Goal: Task Accomplishment & Management: Use online tool/utility

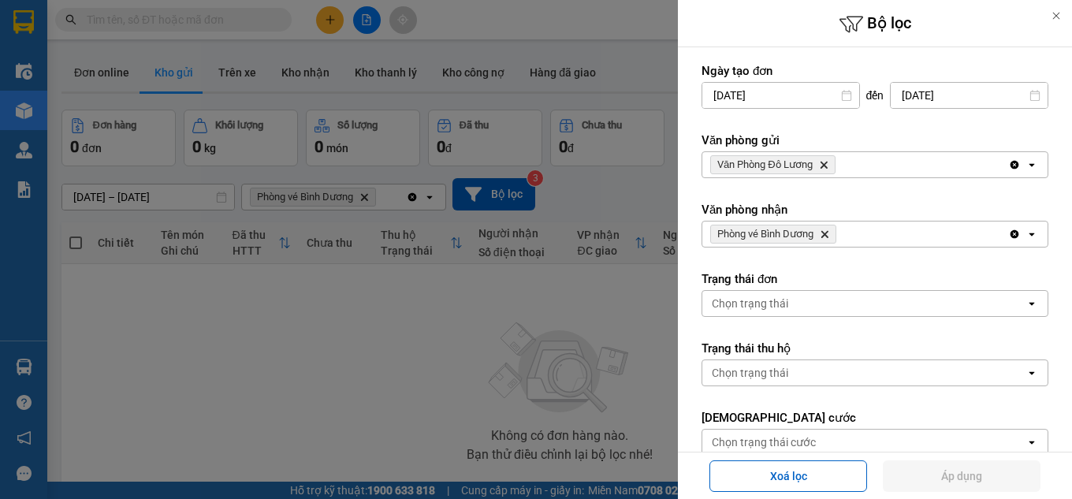
click at [630, 69] on div at bounding box center [536, 249] width 1072 height 499
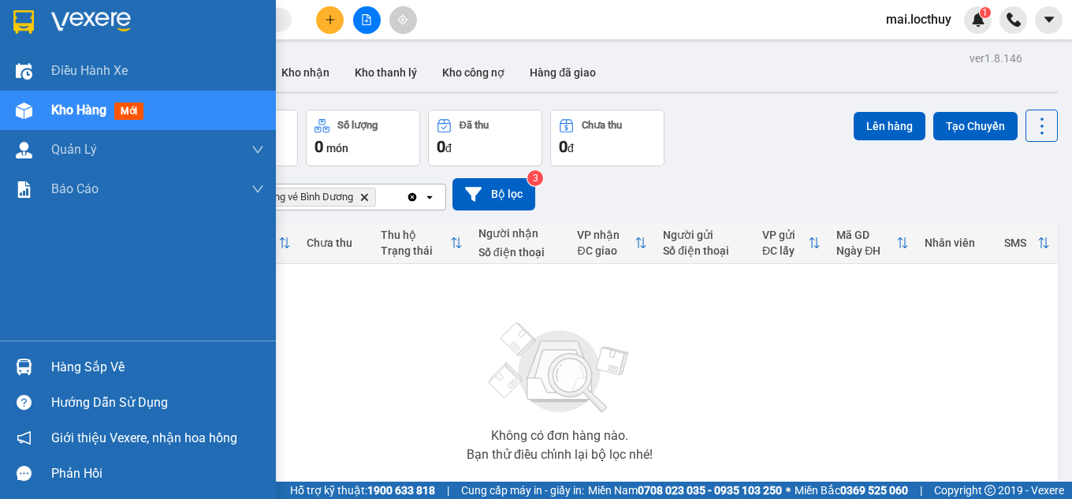
click at [22, 113] on img at bounding box center [24, 110] width 17 height 17
click at [10, 78] on div at bounding box center [24, 72] width 28 height 28
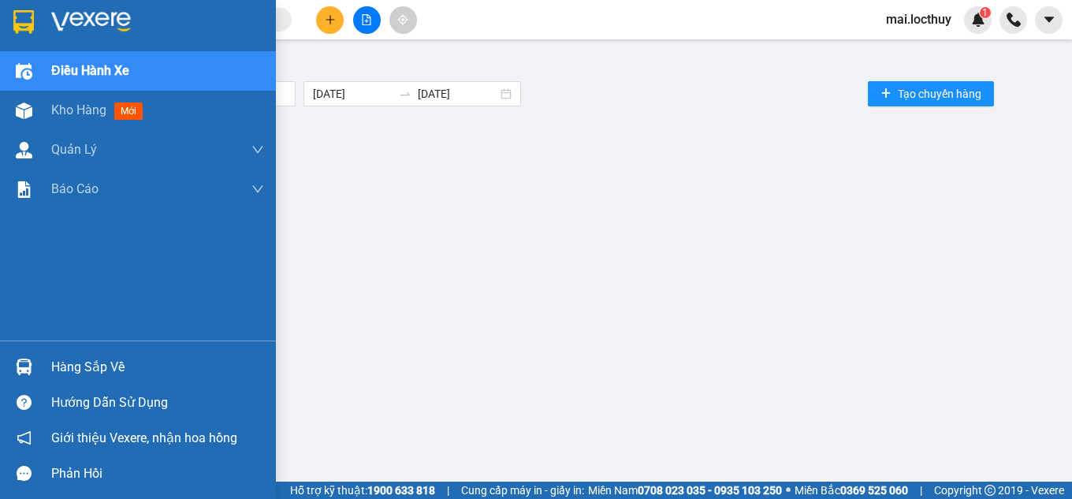
click at [13, 109] on div at bounding box center [24, 111] width 28 height 28
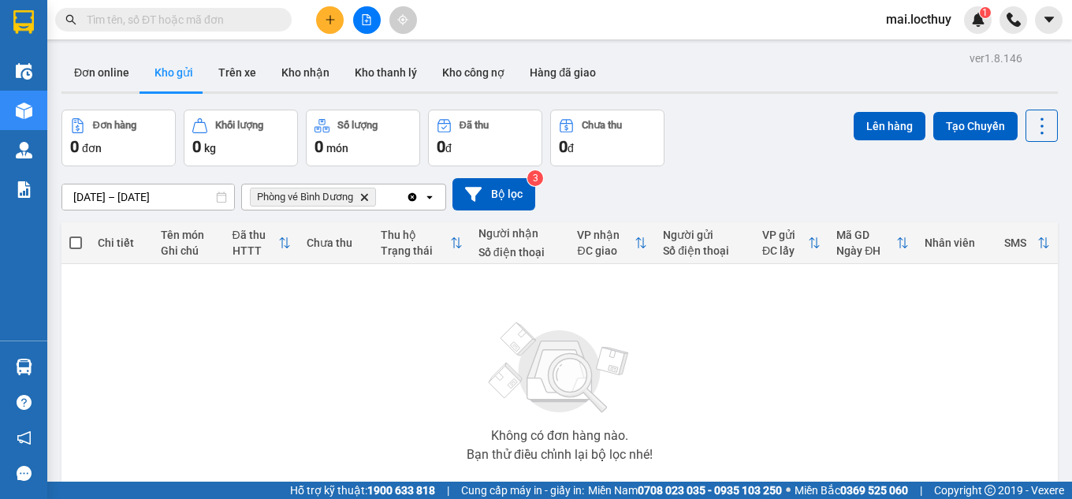
click at [362, 198] on icon "Delete" at bounding box center [363, 196] width 9 height 9
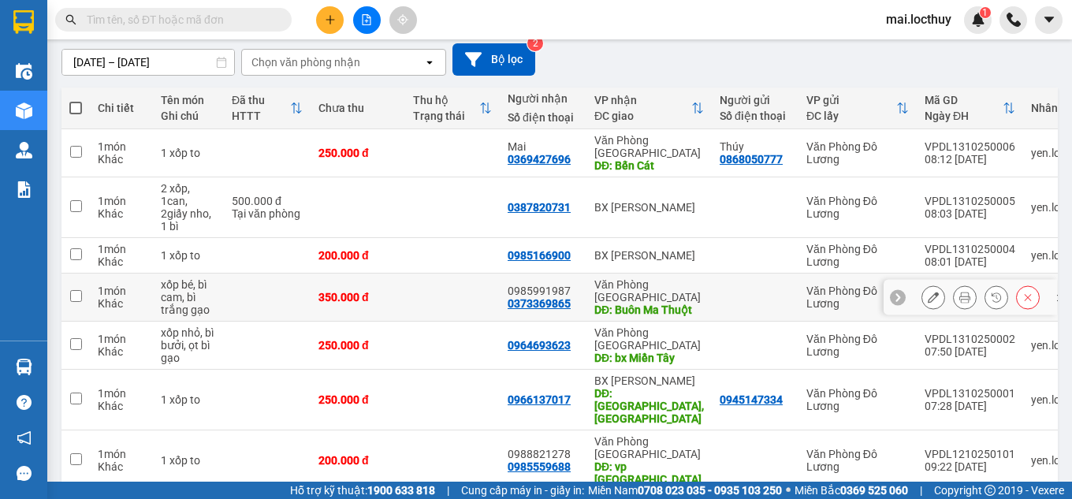
scroll to position [152, 0]
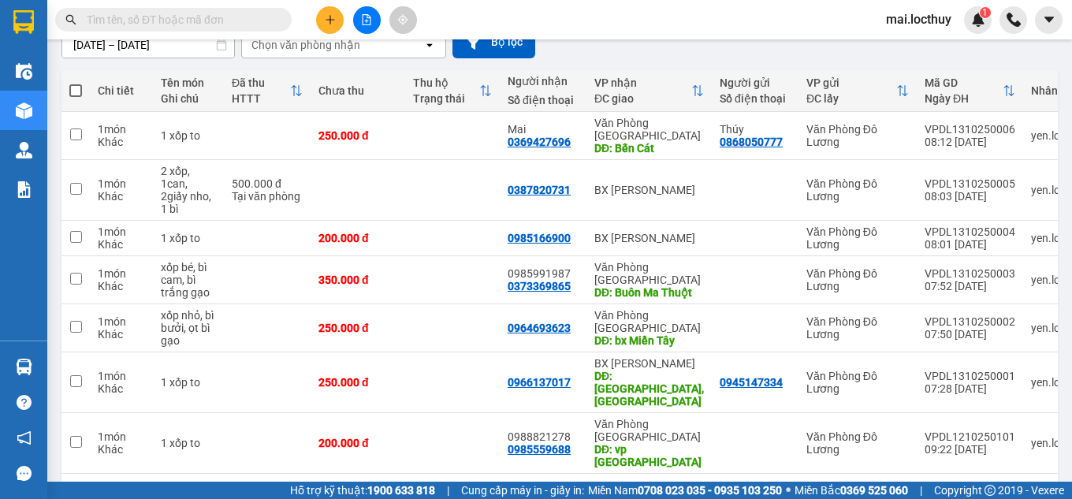
click at [991, 491] on div "80 / trang" at bounding box center [991, 499] width 49 height 16
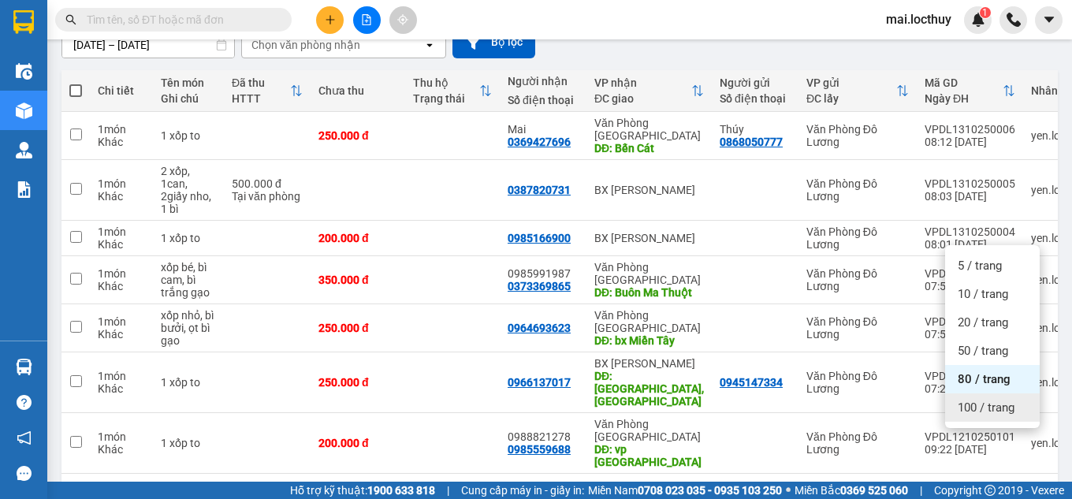
click at [259, 474] on div "1 80 / trang open" at bounding box center [559, 499] width 996 height 50
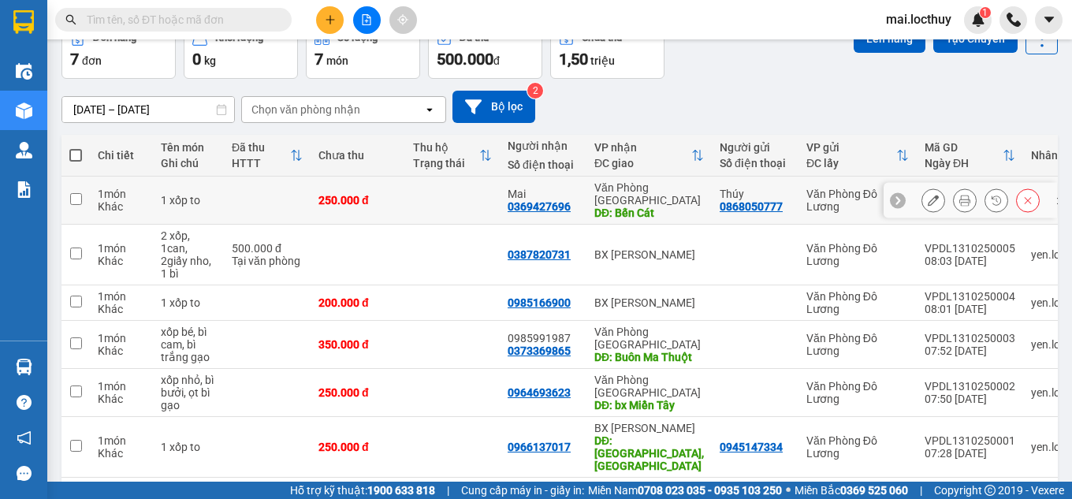
scroll to position [0, 0]
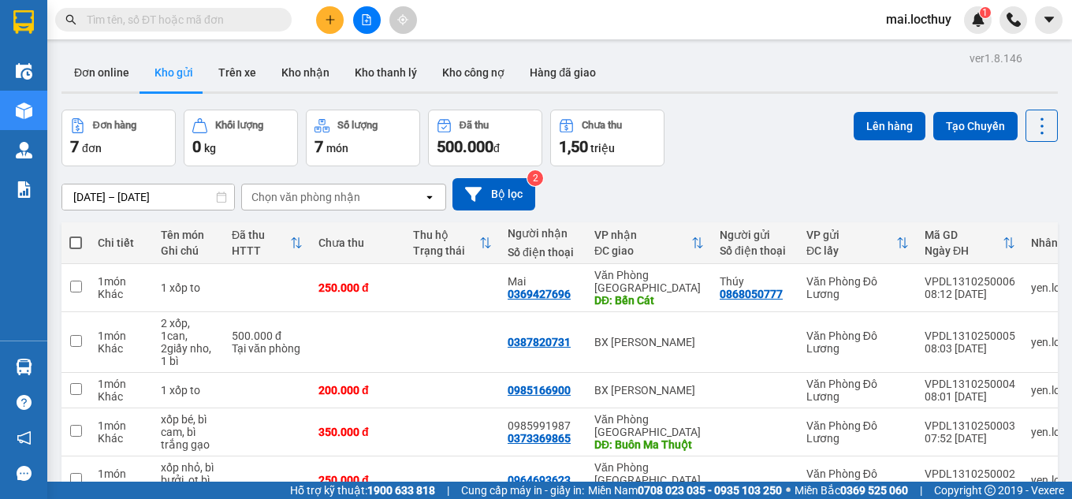
click at [413, 205] on div "Chọn văn phòng nhận" at bounding box center [332, 196] width 181 height 25
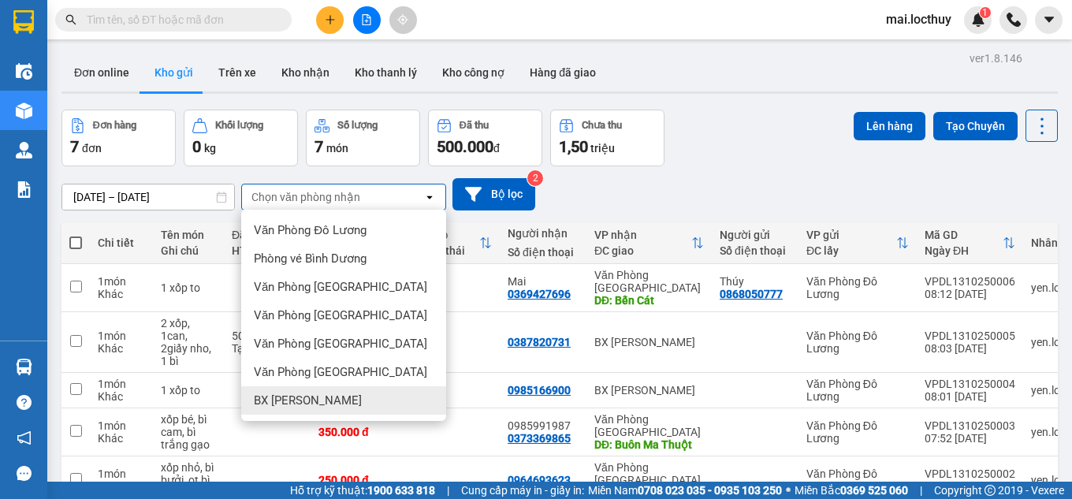
click at [316, 399] on span "BX [PERSON_NAME]" at bounding box center [308, 400] width 108 height 16
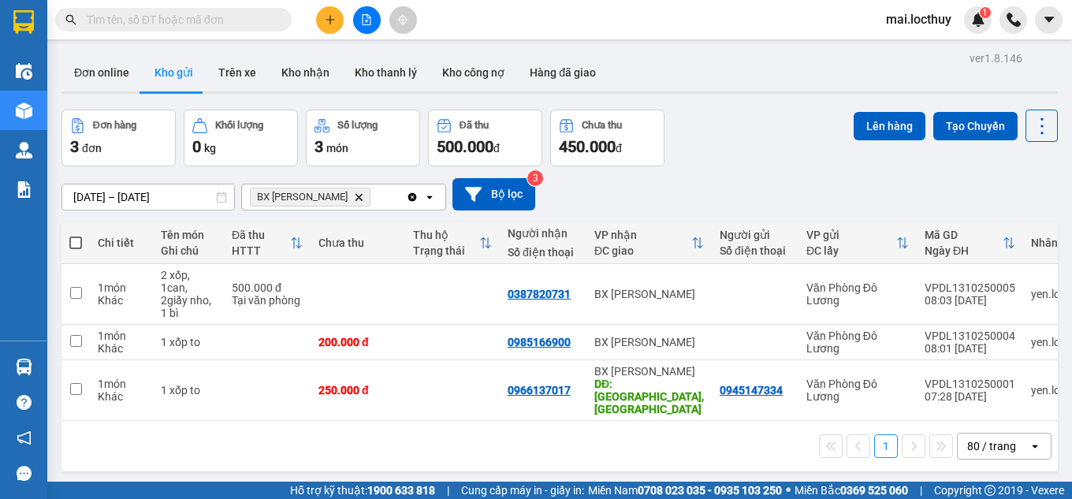
click at [80, 243] on span at bounding box center [75, 242] width 13 height 13
click at [76, 235] on input "checkbox" at bounding box center [76, 235] width 0 height 0
checkbox input "true"
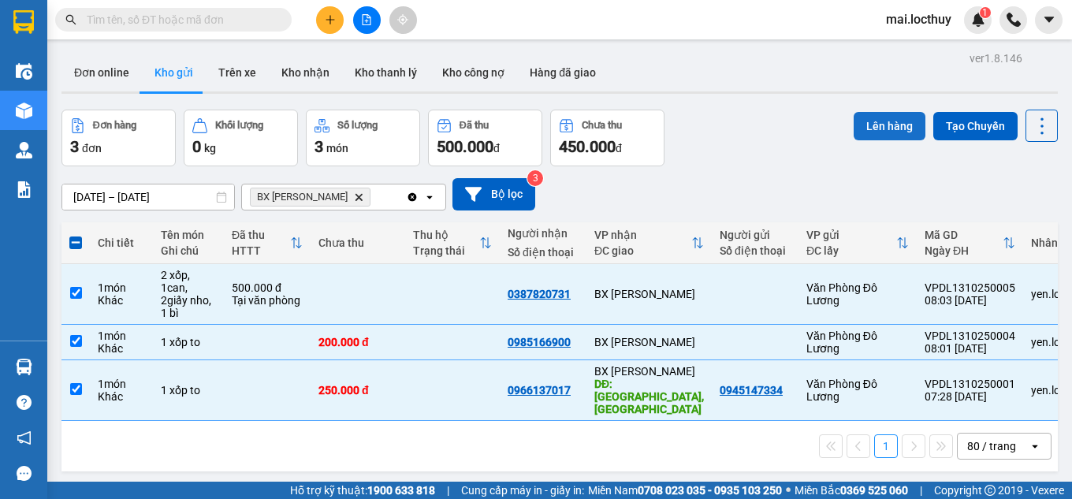
click at [878, 124] on button "Lên hàng" at bounding box center [889, 126] width 72 height 28
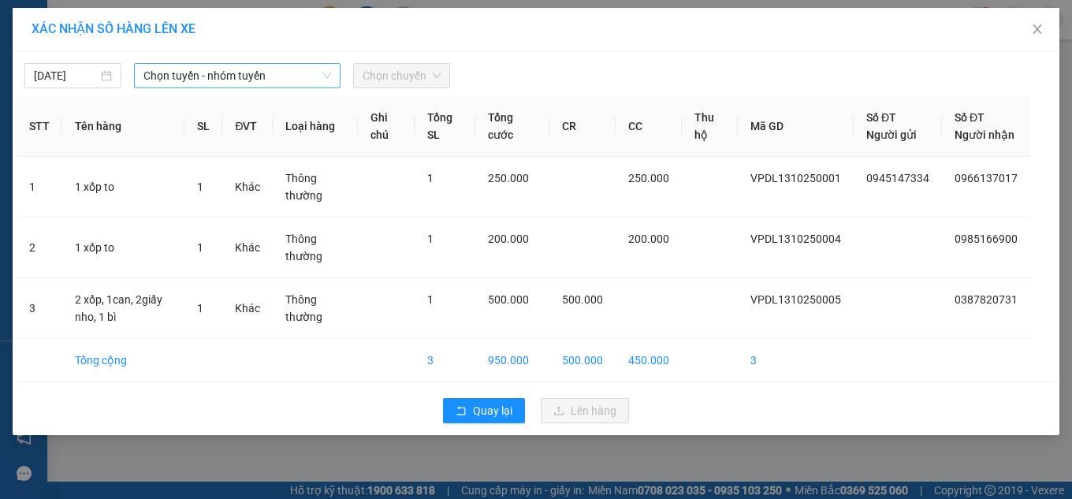
click at [275, 82] on span "Chọn tuyến - nhóm tuyến" at bounding box center [237, 76] width 188 height 24
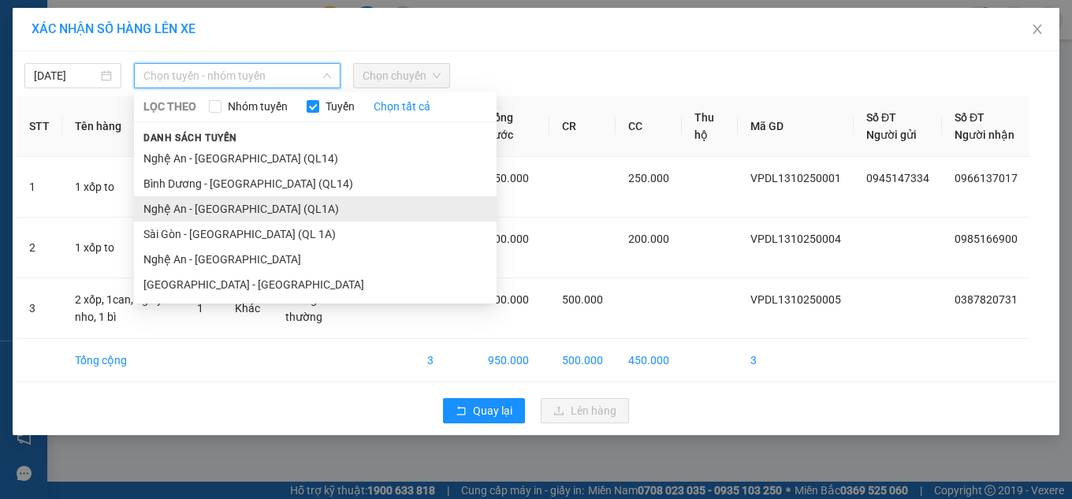
click at [223, 216] on li "Nghệ An - [GEOGRAPHIC_DATA] (QL1A)" at bounding box center [315, 208] width 362 height 25
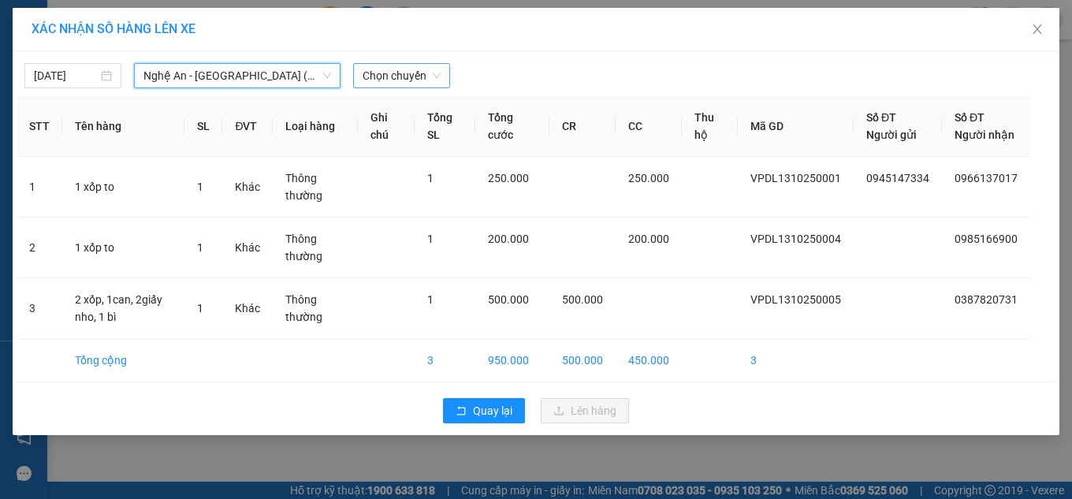
click at [403, 79] on span "Chọn chuyến" at bounding box center [401, 76] width 78 height 24
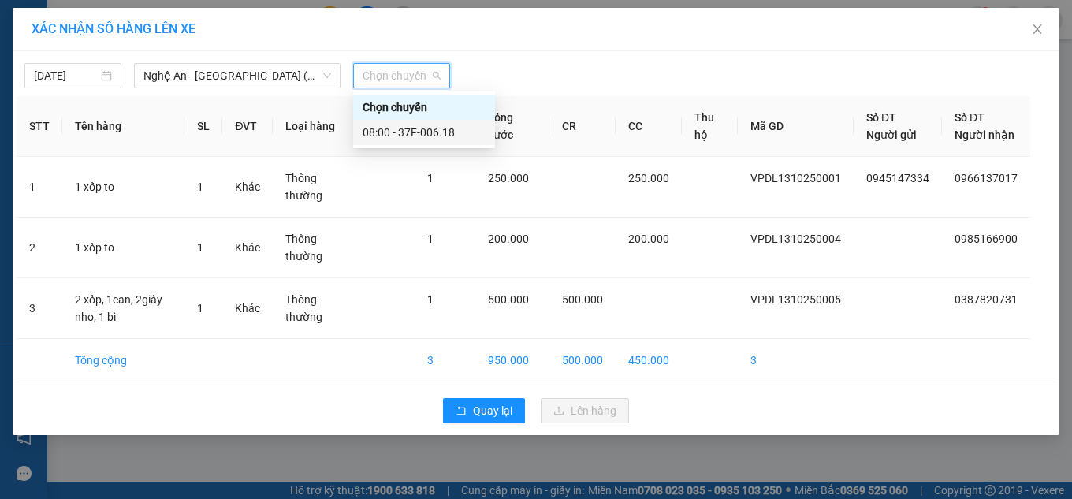
click at [419, 129] on div "08:00 - 37F-006.18" at bounding box center [423, 132] width 123 height 17
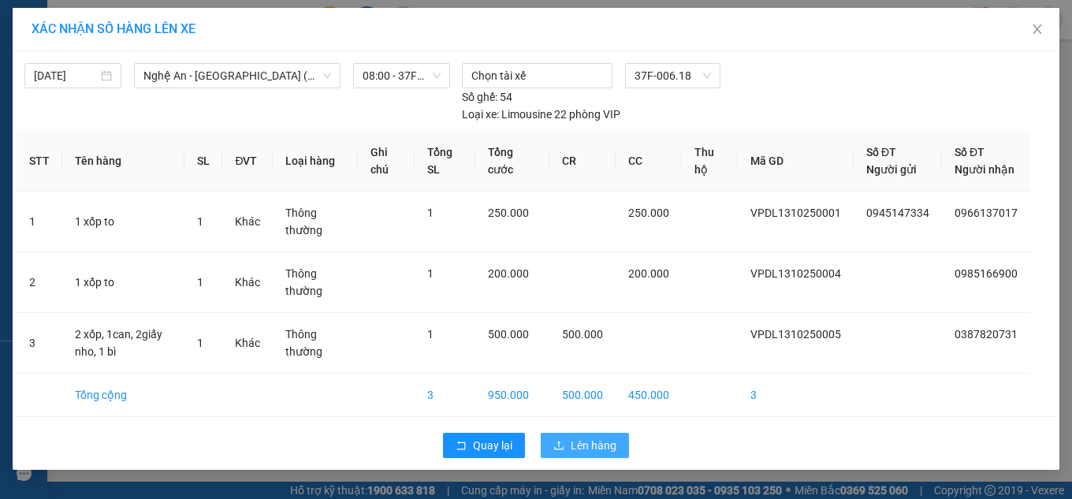
click at [577, 454] on span "Lên hàng" at bounding box center [594, 445] width 46 height 17
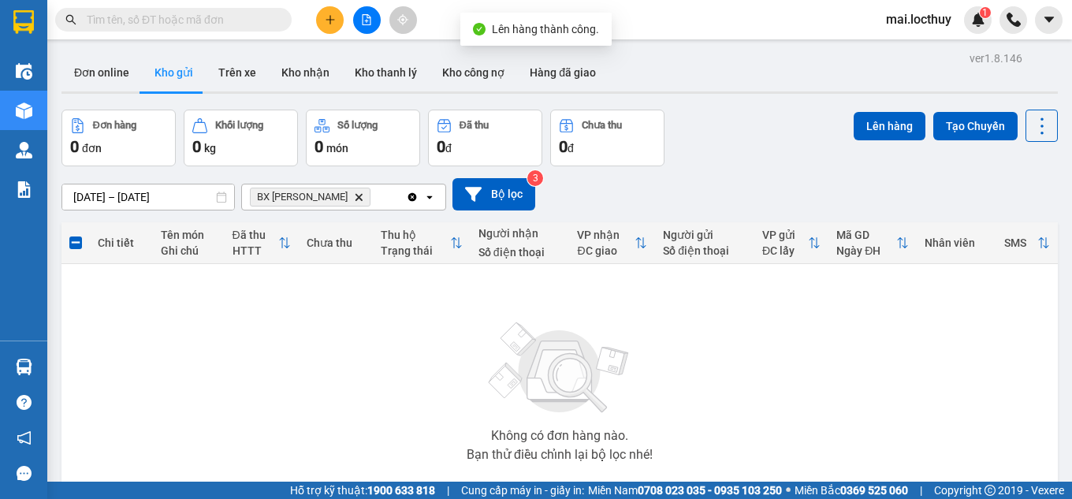
click at [354, 195] on icon "Delete" at bounding box center [358, 196] width 9 height 9
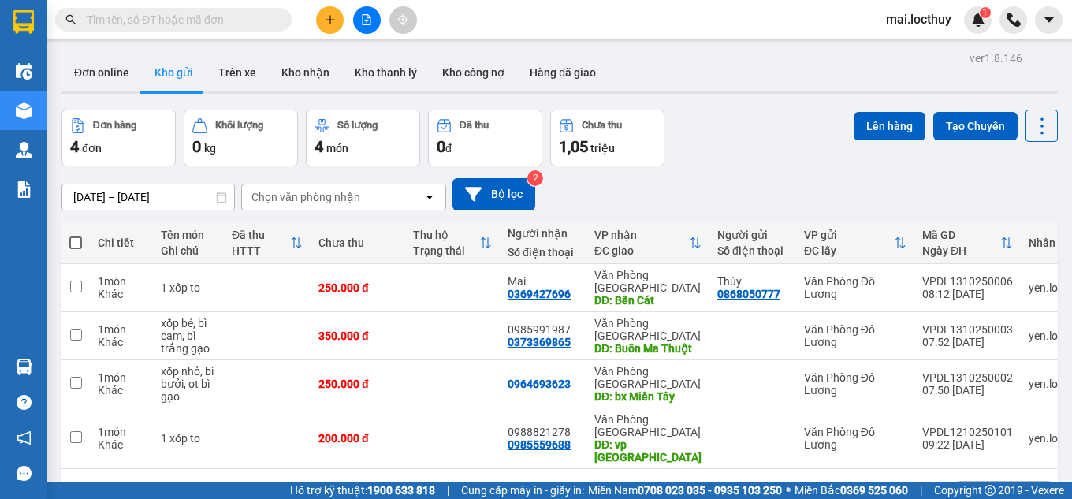
click at [74, 237] on span at bounding box center [75, 242] width 13 height 13
click at [76, 235] on input "checkbox" at bounding box center [76, 235] width 0 height 0
checkbox input "true"
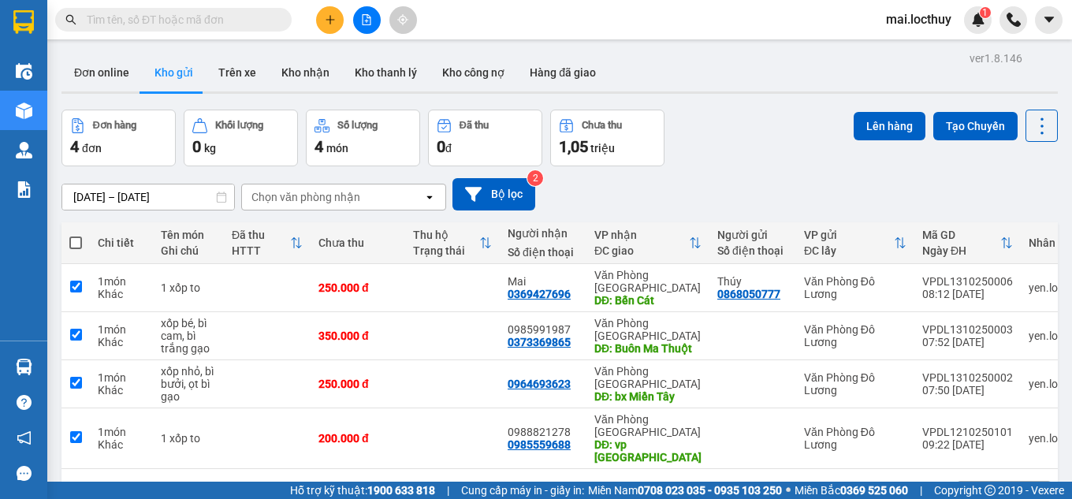
checkbox input "true"
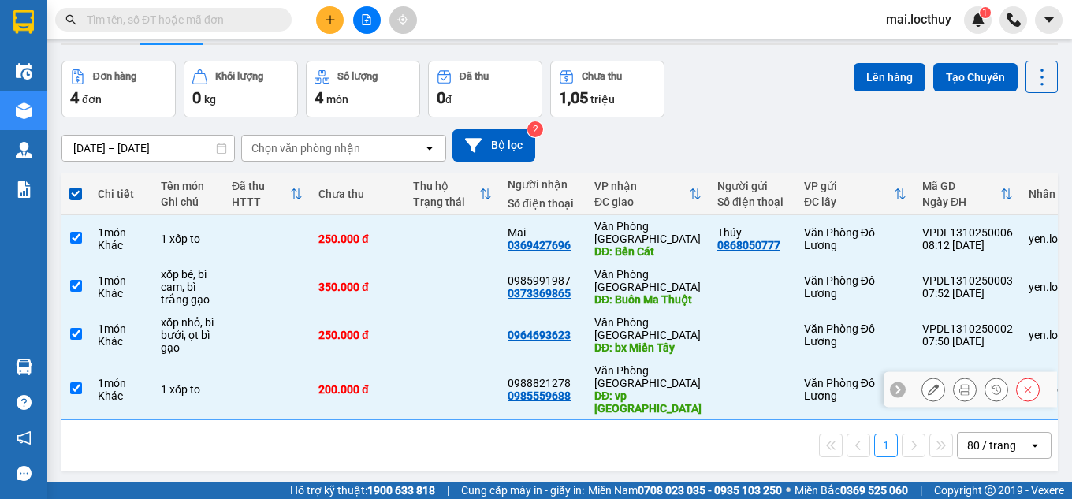
scroll to position [72, 0]
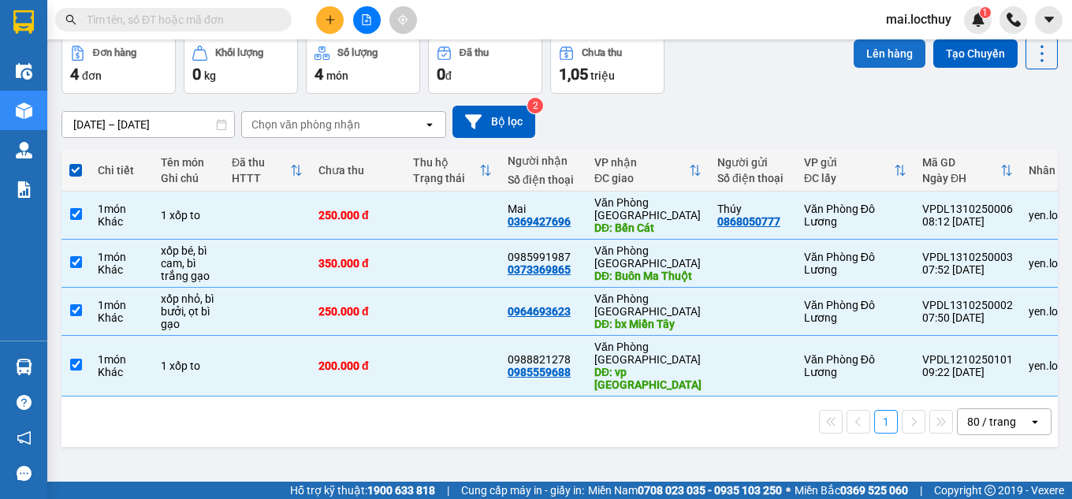
click at [889, 62] on button "Lên hàng" at bounding box center [889, 53] width 72 height 28
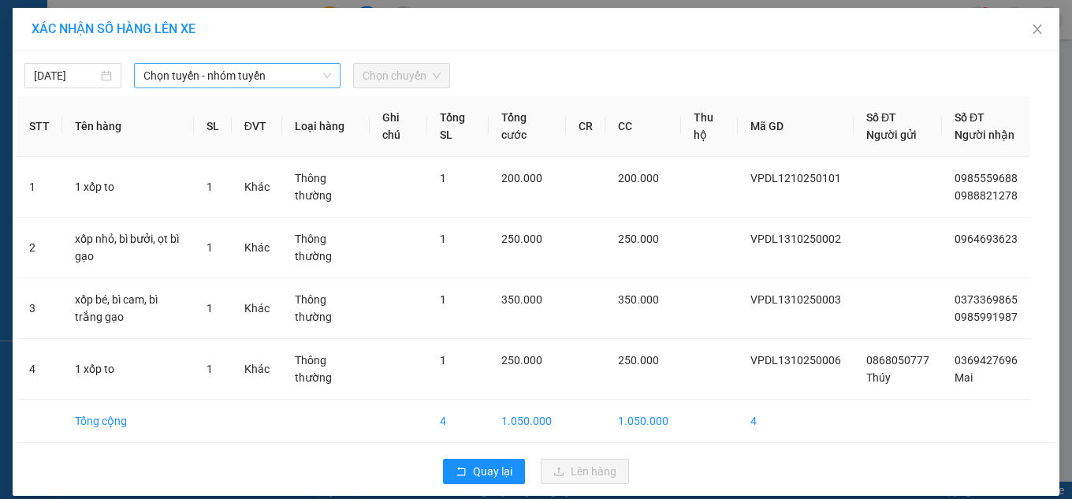
click at [322, 78] on icon "down" at bounding box center [326, 75] width 9 height 9
click at [270, 80] on span "Chọn tuyến - nhóm tuyến" at bounding box center [237, 76] width 188 height 24
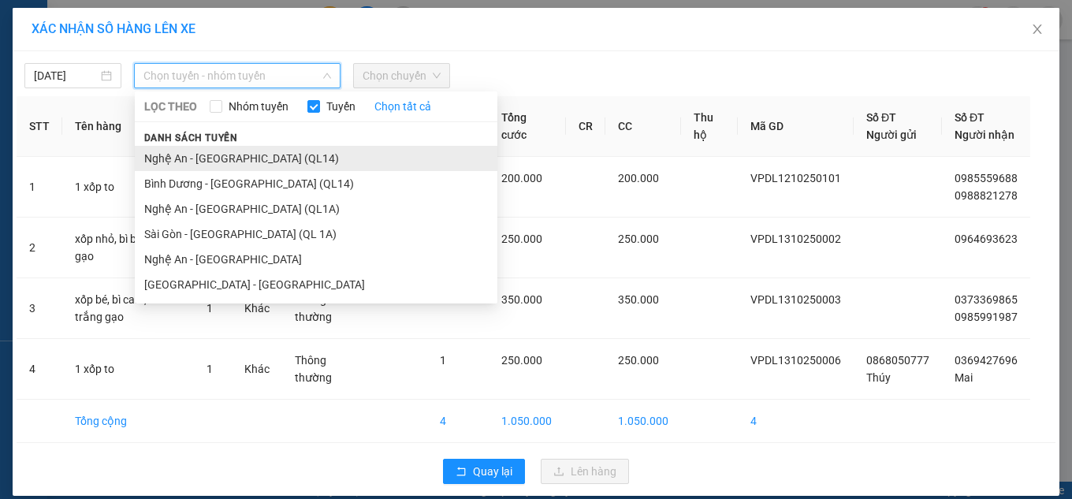
click at [247, 158] on li "Nghệ An - [GEOGRAPHIC_DATA] (QL14)" at bounding box center [316, 158] width 362 height 25
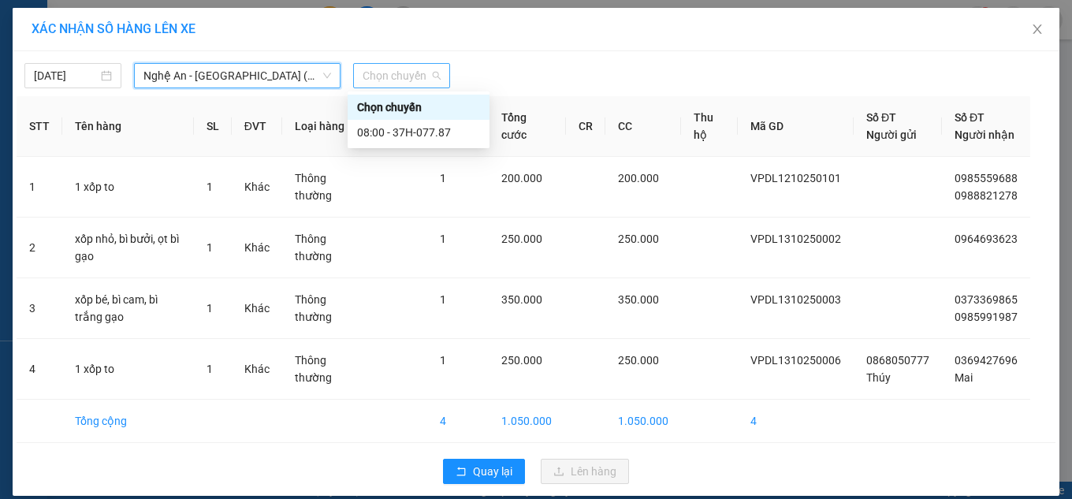
click at [403, 82] on span "Chọn chuyến" at bounding box center [401, 76] width 78 height 24
click at [399, 132] on div "08:00 - 37H-077.87" at bounding box center [418, 132] width 123 height 17
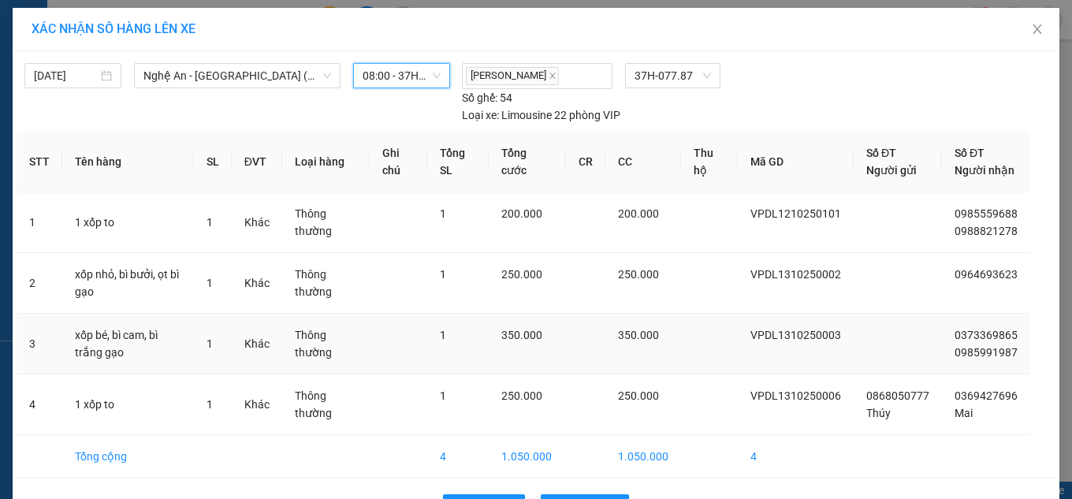
scroll to position [69, 0]
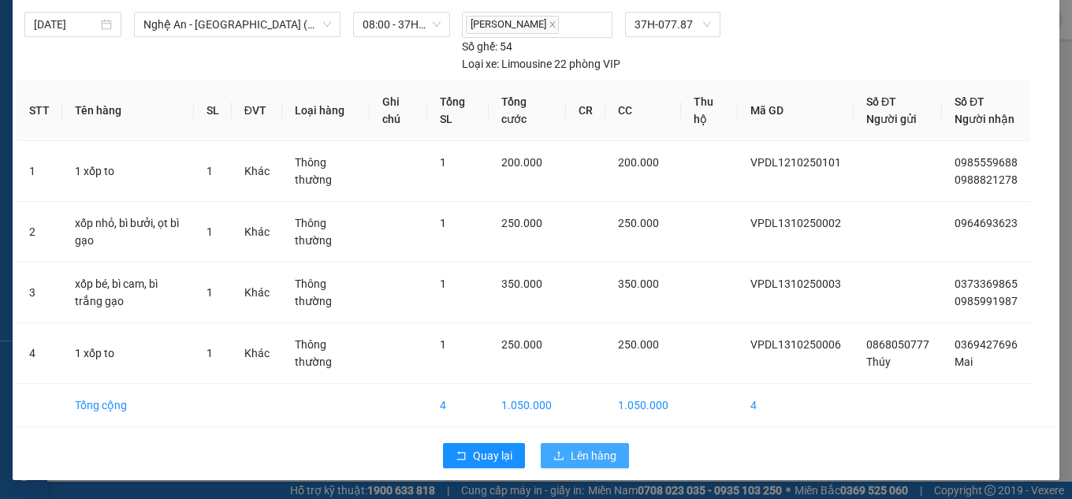
click at [571, 463] on span "Lên hàng" at bounding box center [594, 455] width 46 height 17
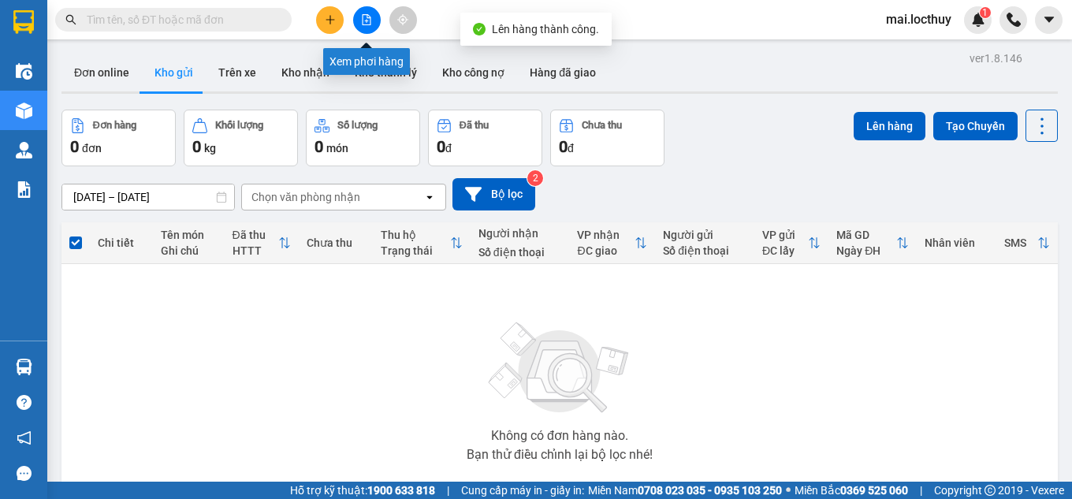
click at [360, 27] on button at bounding box center [367, 20] width 28 height 28
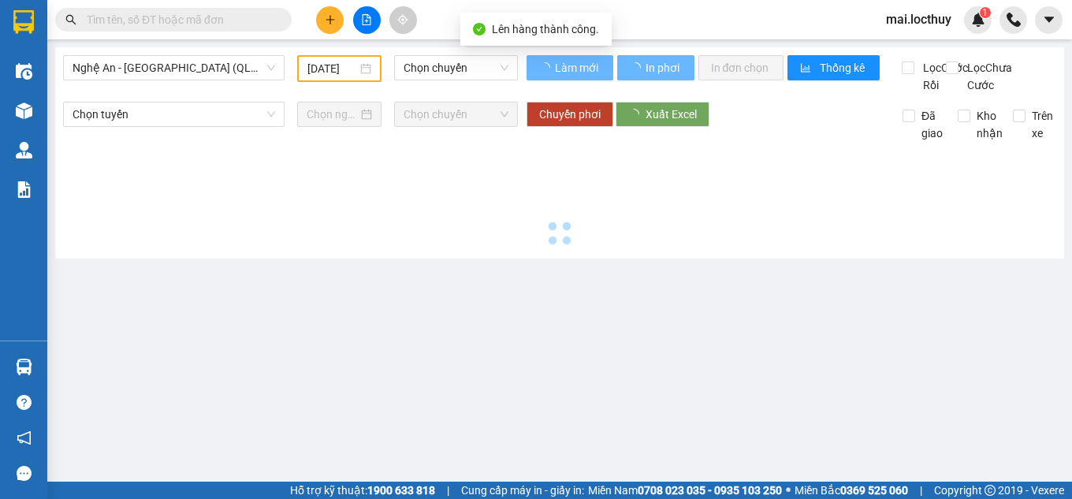
type input "[DATE]"
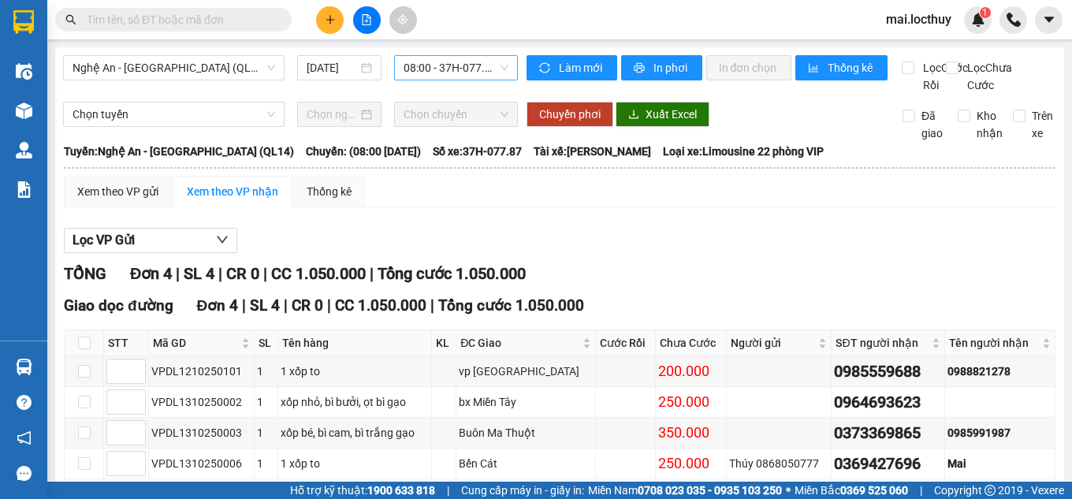
click at [449, 71] on span "08:00 - 37H-077.87" at bounding box center [455, 68] width 105 height 24
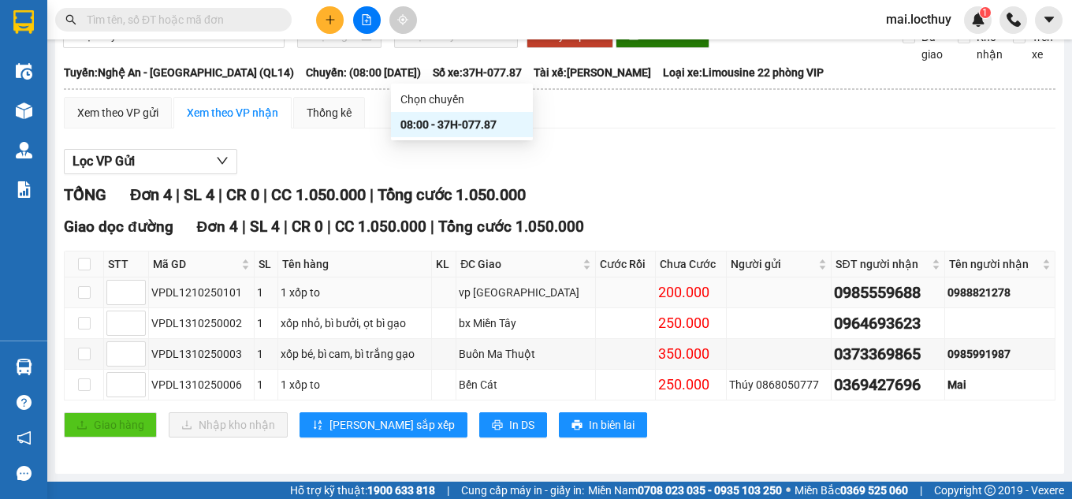
scroll to position [96, 0]
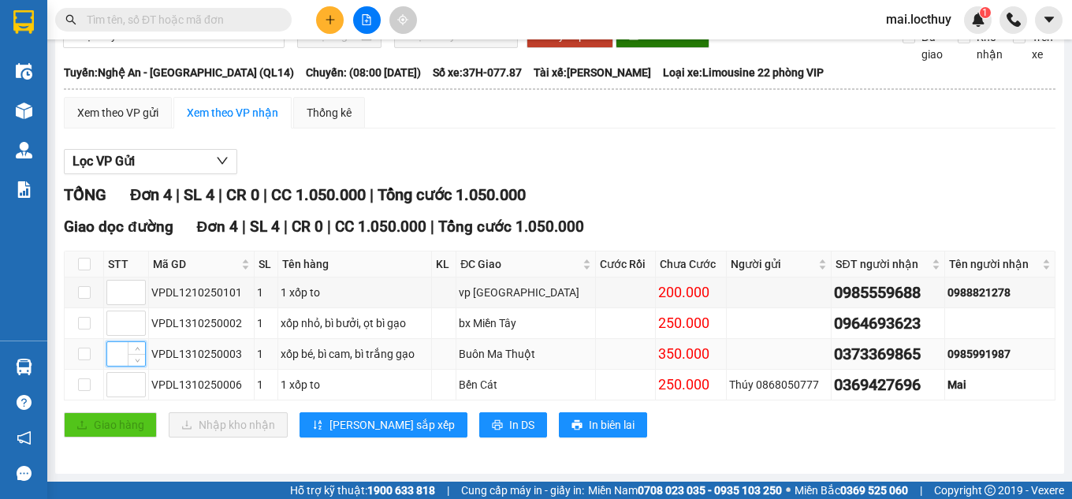
click at [125, 355] on input at bounding box center [126, 354] width 38 height 24
type input "1"
click at [118, 379] on input at bounding box center [126, 385] width 38 height 24
type input "2"
click at [122, 291] on input at bounding box center [126, 293] width 38 height 24
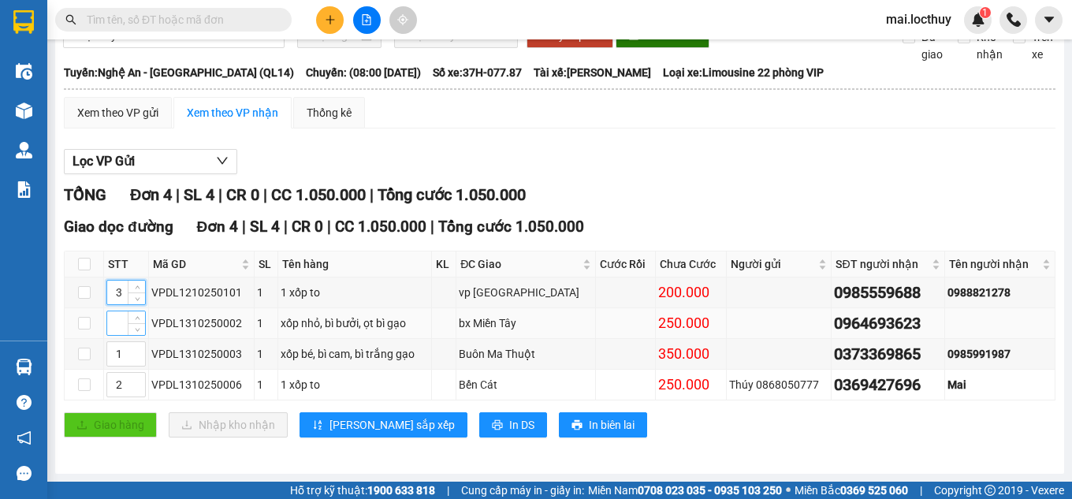
type input "3"
click at [112, 329] on input at bounding box center [126, 323] width 38 height 24
type input "4"
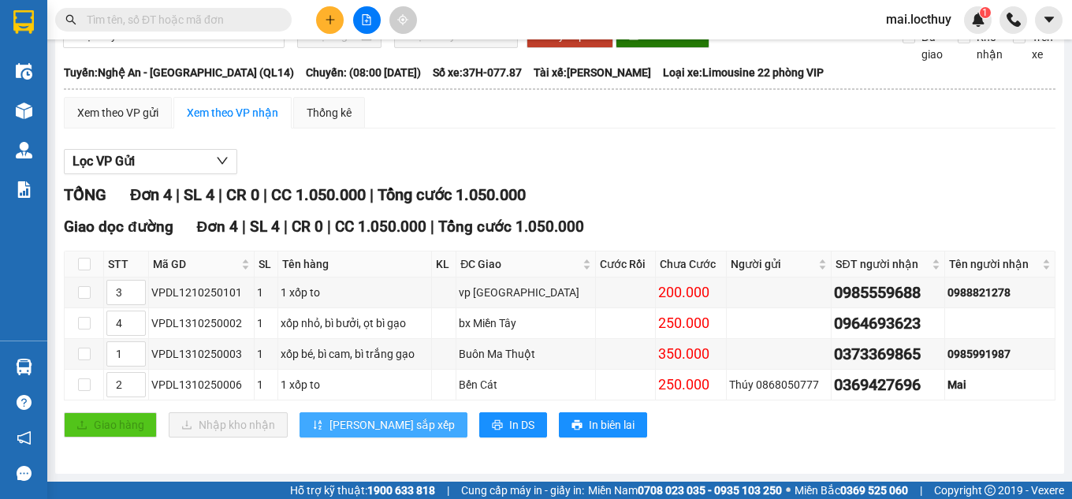
click at [343, 430] on span "[PERSON_NAME] sắp xếp" at bounding box center [391, 424] width 125 height 17
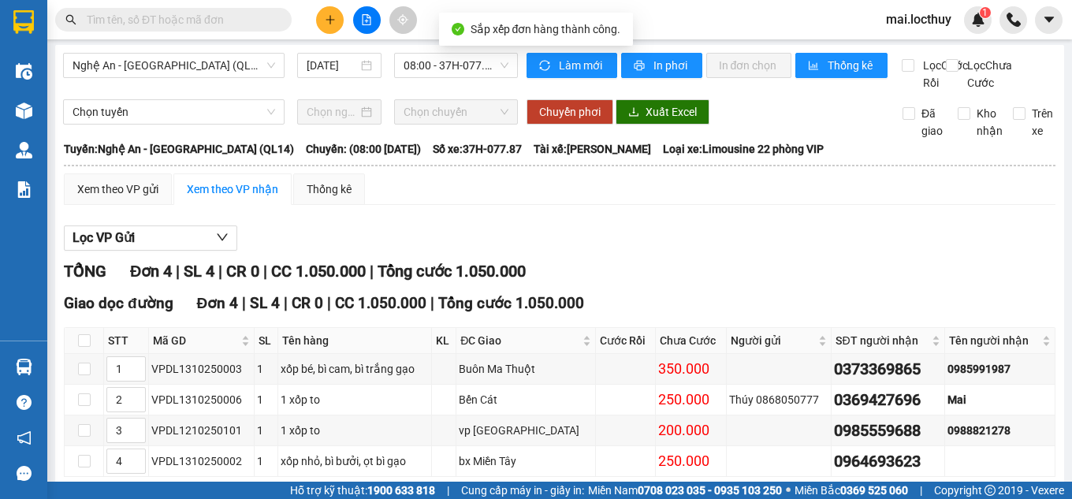
scroll to position [0, 0]
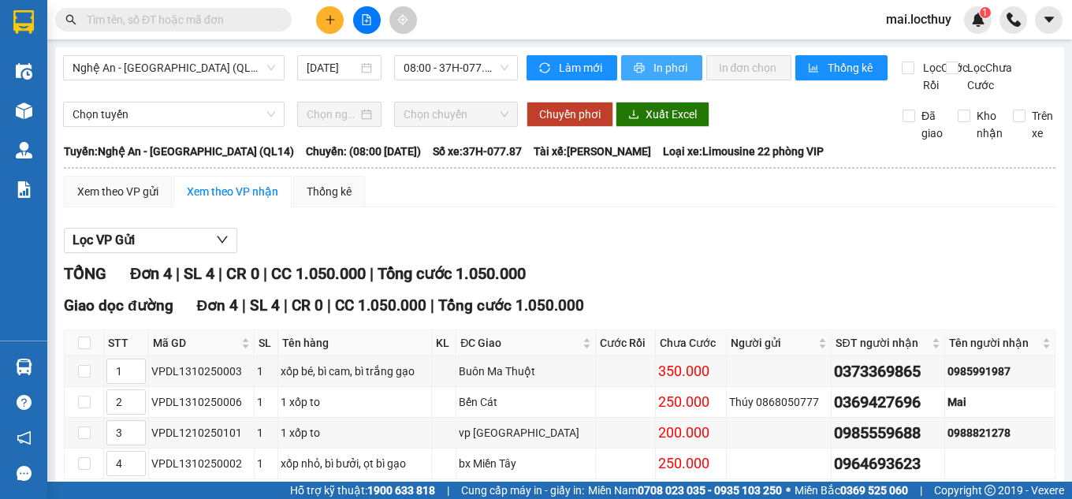
click at [653, 75] on span "In phơi" at bounding box center [671, 67] width 36 height 17
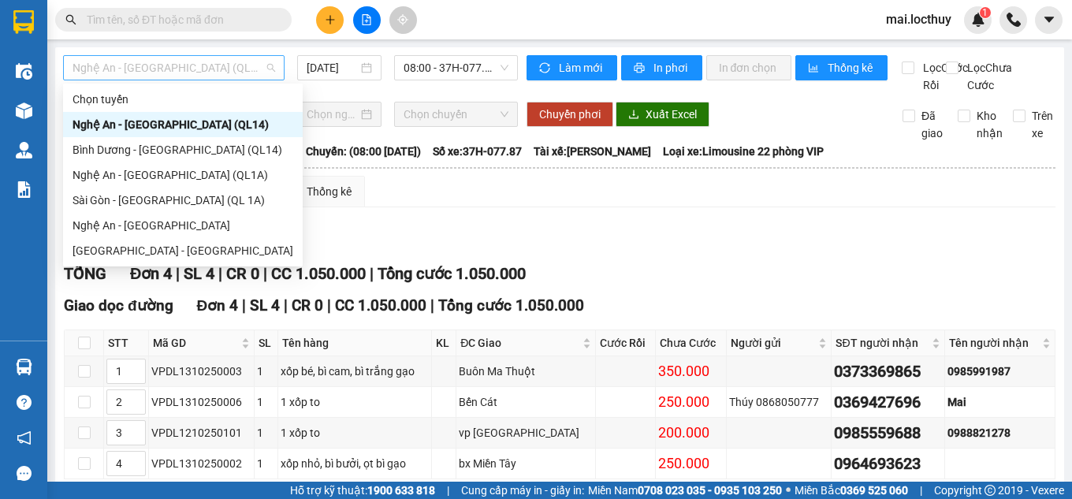
click at [267, 67] on span "Nghệ An - [GEOGRAPHIC_DATA] (QL14)" at bounding box center [173, 68] width 203 height 24
click at [149, 180] on div "Nghệ An - [GEOGRAPHIC_DATA] (QL1A)" at bounding box center [182, 174] width 221 height 17
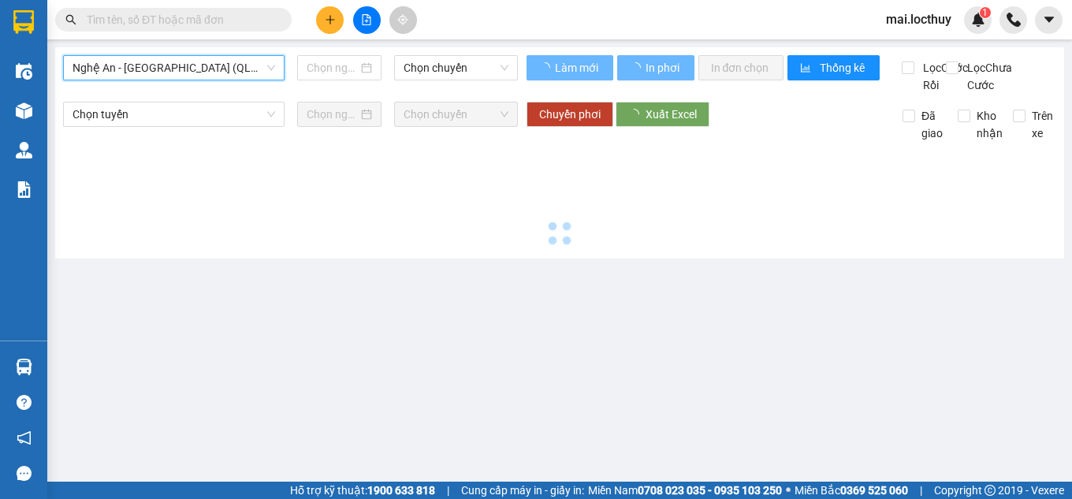
type input "[DATE]"
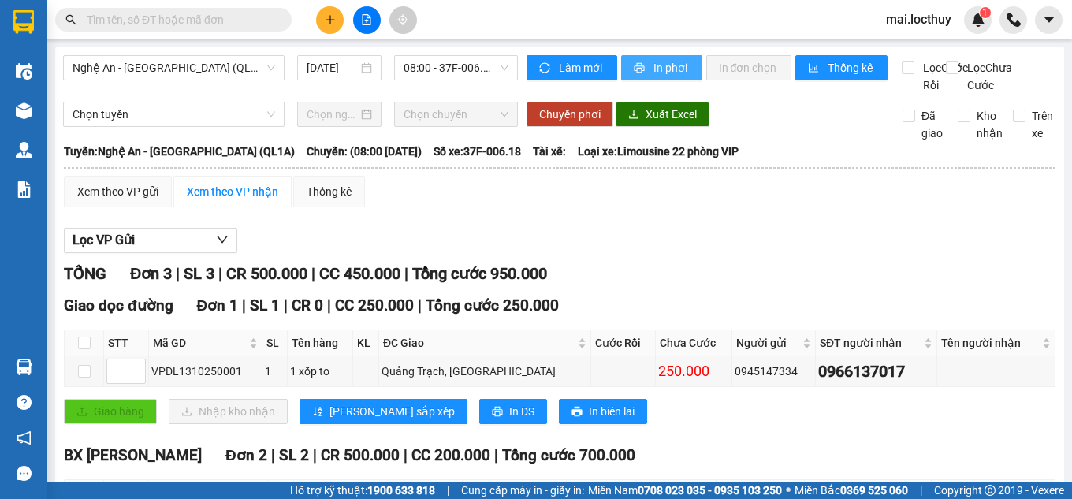
click at [645, 66] on button "In phơi" at bounding box center [661, 67] width 81 height 25
